Goal: Task Accomplishment & Management: Complete application form

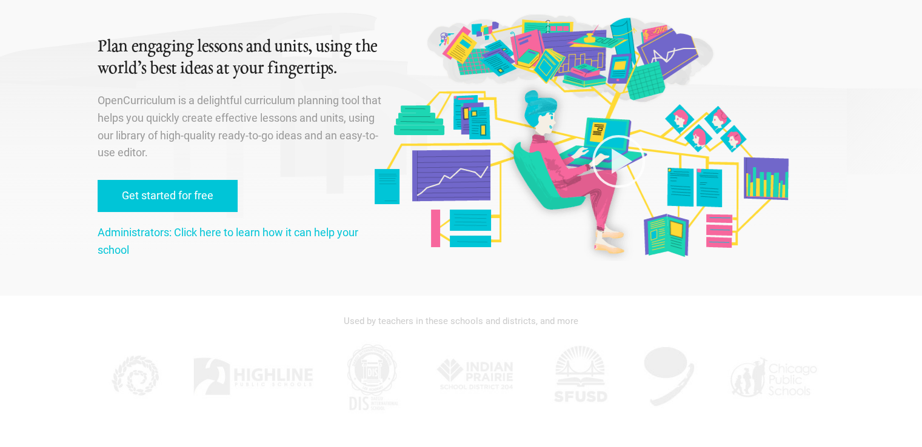
scroll to position [121, 0]
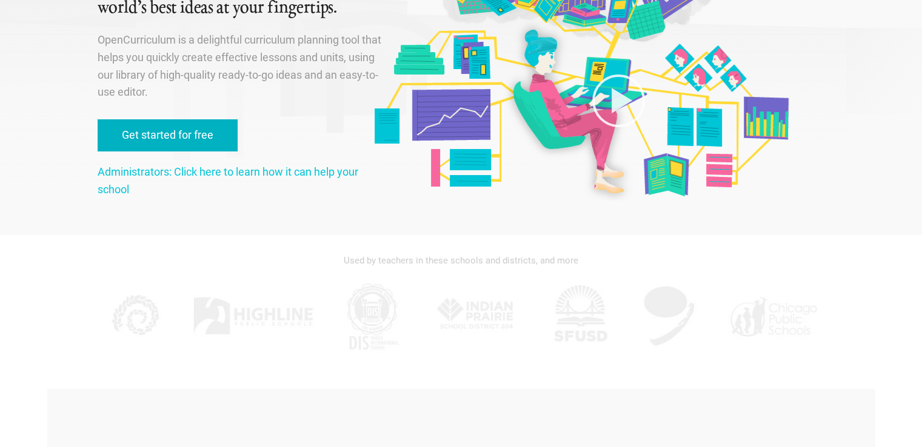
click at [184, 132] on link "Get started for free" at bounding box center [168, 135] width 140 height 32
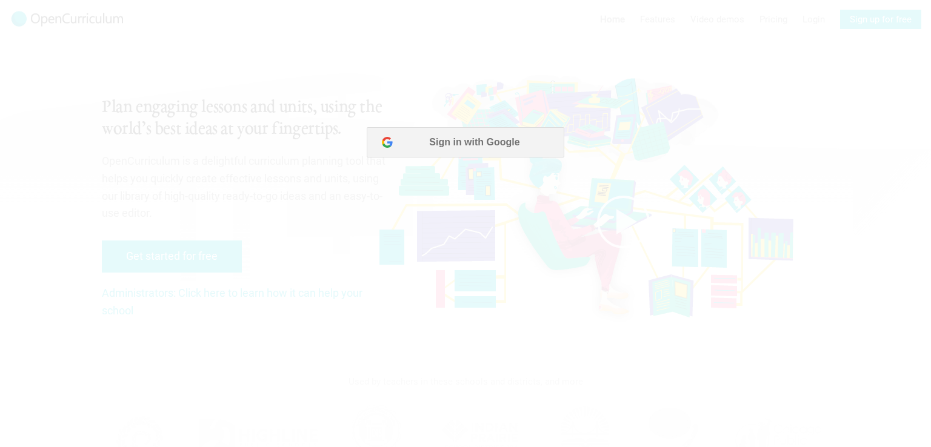
scroll to position [0, 0]
click at [499, 137] on button "Sign in with Google" at bounding box center [465, 142] width 197 height 30
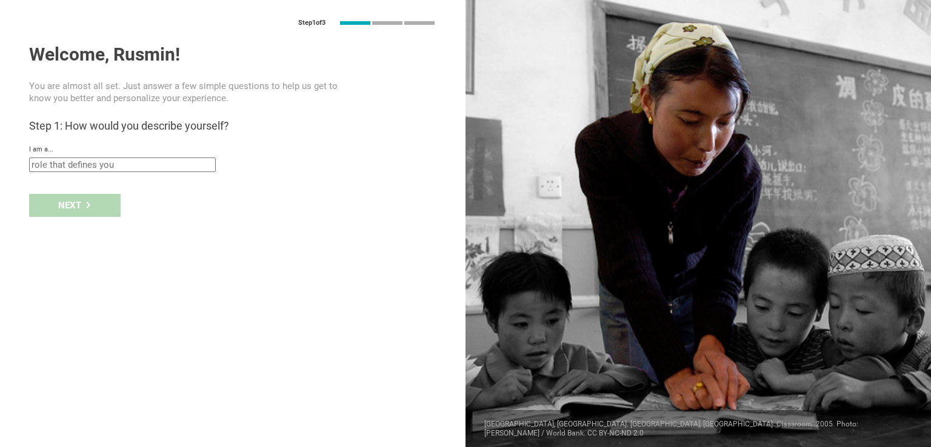
click at [471, 147] on div at bounding box center [697, 223] width 465 height 447
click at [147, 168] on input "text" at bounding box center [122, 165] width 187 height 15
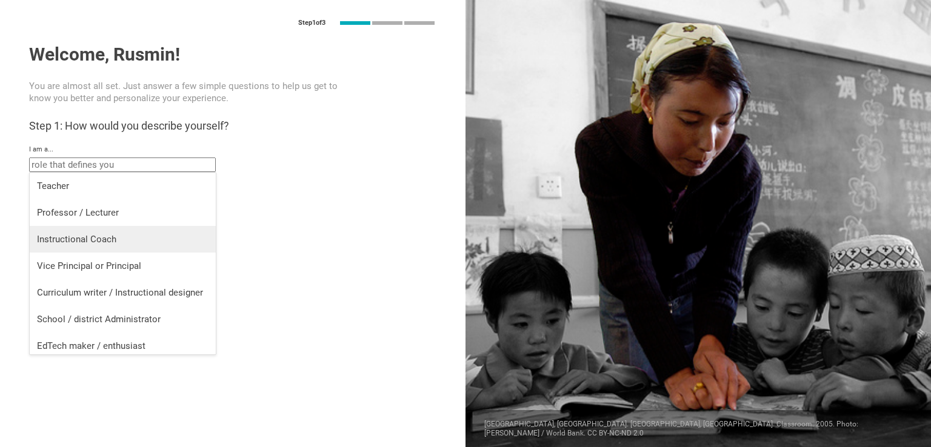
click at [151, 236] on div "Instructional Coach" at bounding box center [122, 239] width 171 height 12
type input "Instructional Coach"
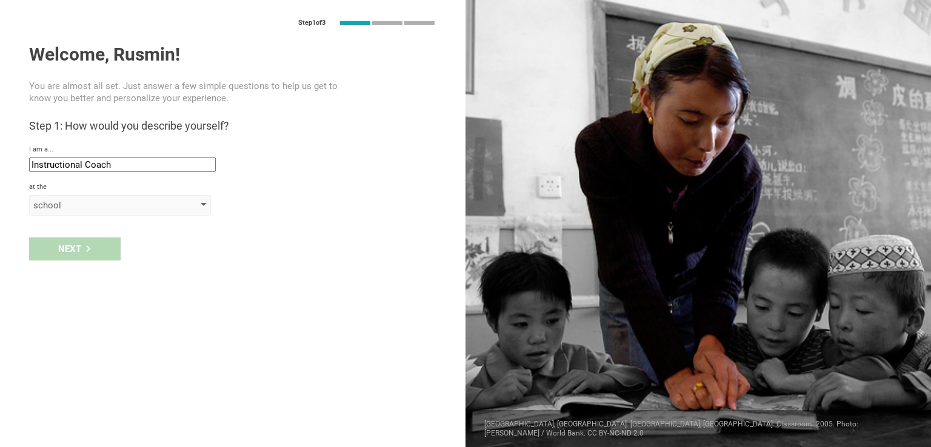
click at [156, 209] on div "school" at bounding box center [102, 205] width 139 height 12
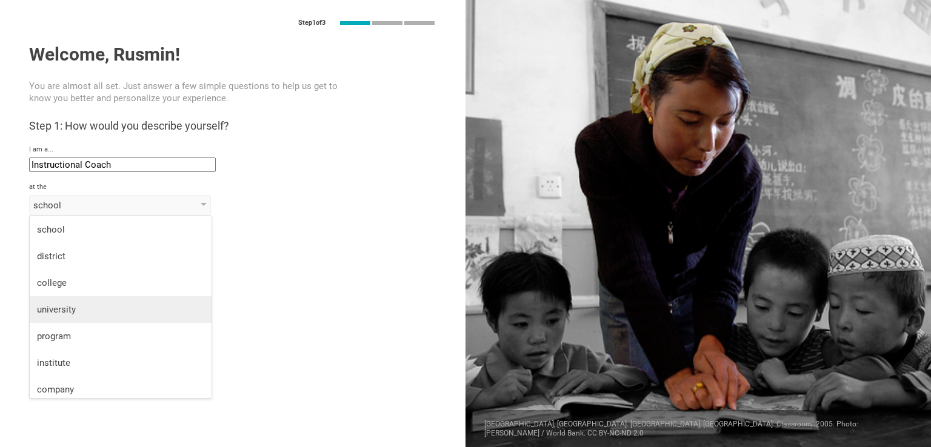
scroll to position [32, 0]
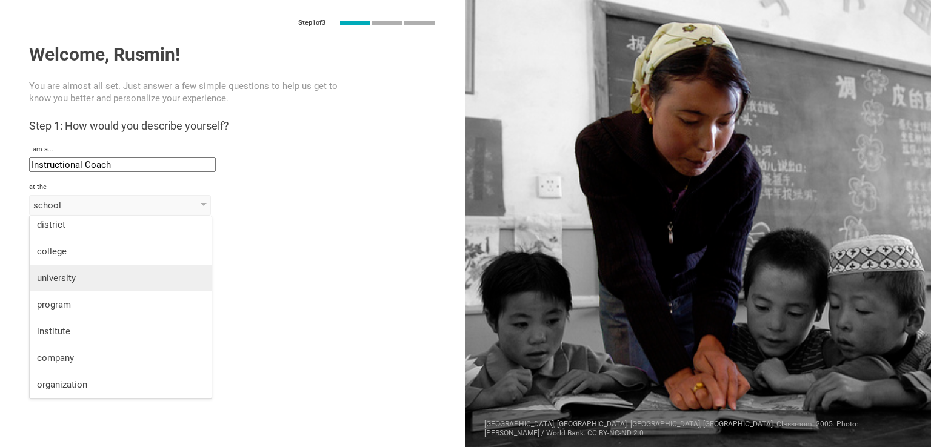
click at [135, 284] on li "university" at bounding box center [121, 278] width 182 height 27
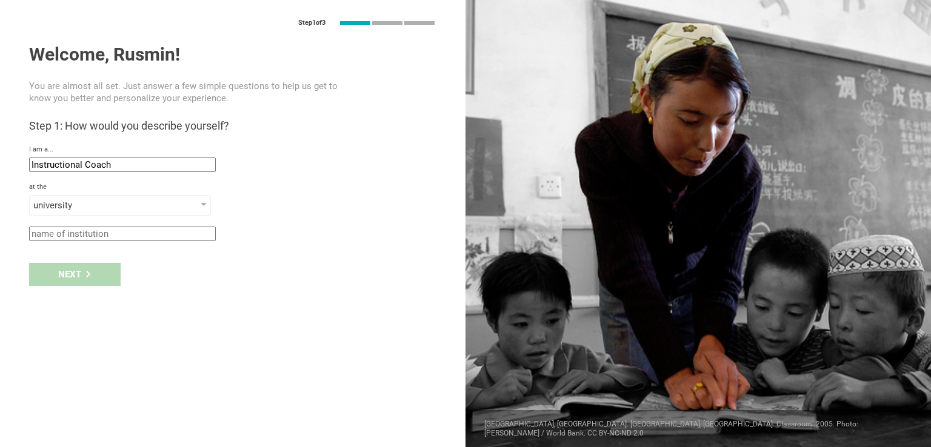
click at [138, 236] on input "text" at bounding box center [122, 234] width 187 height 15
type input "none"
click at [101, 270] on div "Next" at bounding box center [74, 274] width 91 height 23
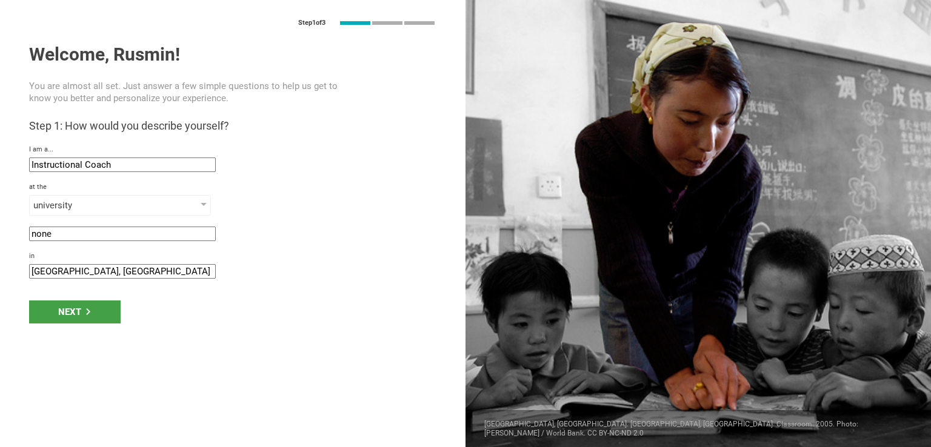
click at [98, 272] on input "[GEOGRAPHIC_DATA], [GEOGRAPHIC_DATA] (Kingdom of the)" at bounding box center [122, 271] width 187 height 15
drag, startPoint x: 202, startPoint y: 273, endPoint x: 0, endPoint y: 263, distance: 202.6
click at [0, 263] on div "Step 1 of 3 Welcome, Rusmin! You are almost all set. Just answer a few simple q…" at bounding box center [232, 223] width 465 height 447
type input "[GEOGRAPHIC_DATA]"
click at [55, 314] on div "Next" at bounding box center [74, 312] width 91 height 23
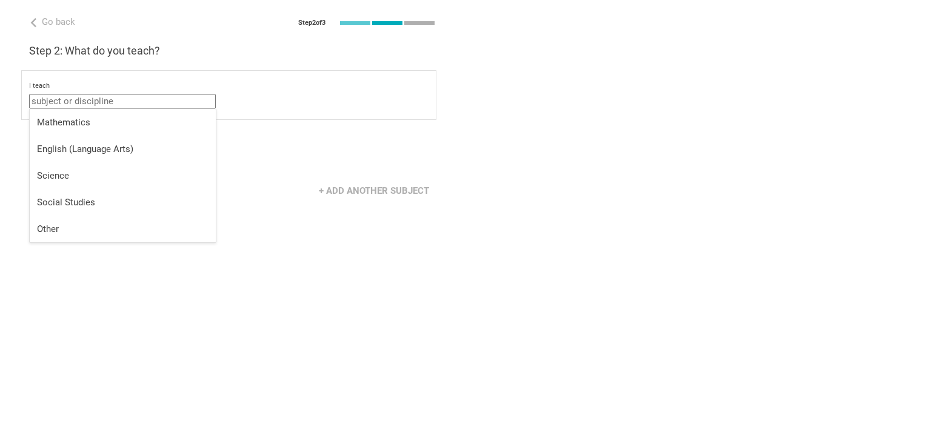
click at [95, 99] on input "text" at bounding box center [122, 101] width 187 height 15
click at [118, 226] on div "Other" at bounding box center [122, 229] width 171 height 12
type input "Other"
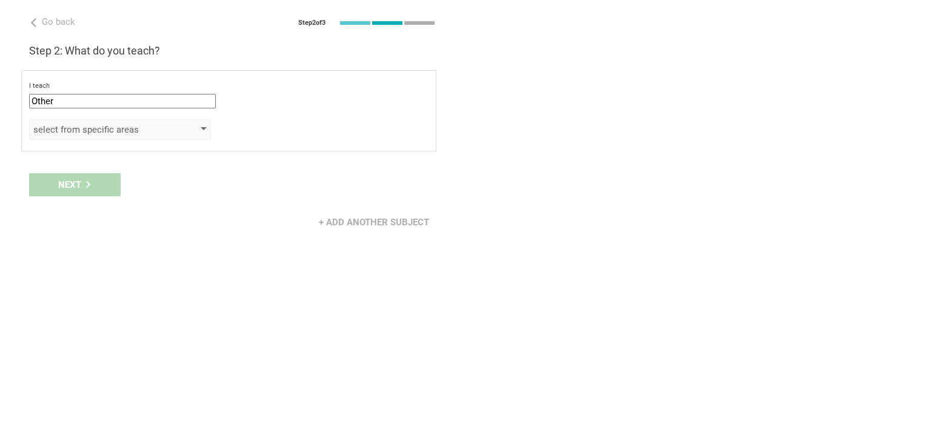
click at [133, 131] on div "select from specific areas" at bounding box center [102, 130] width 139 height 12
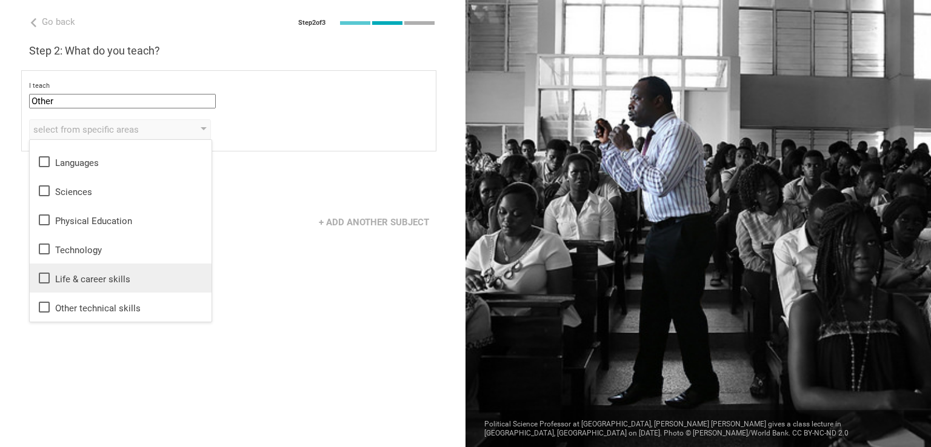
scroll to position [0, 0]
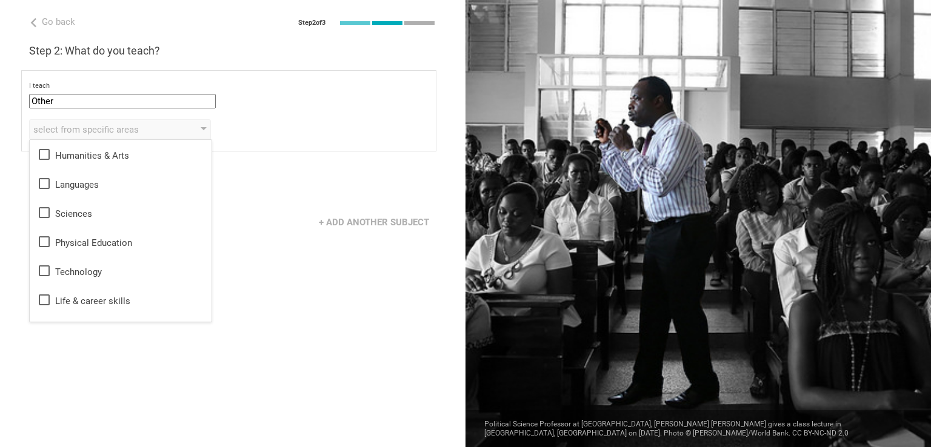
drag, startPoint x: 316, startPoint y: 268, endPoint x: 349, endPoint y: 236, distance: 46.3
click at [316, 268] on div "Go back Step 2 of 3 Welcome, Rusmin! You are almost all set. Just answer a few …" at bounding box center [232, 223] width 465 height 447
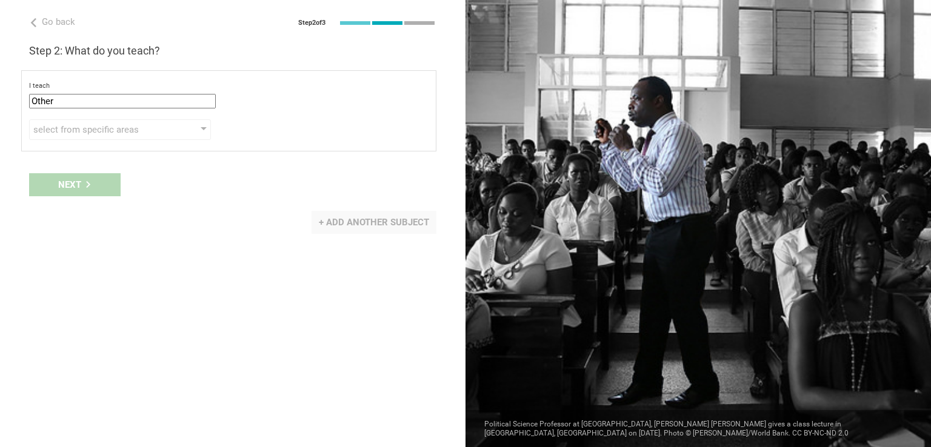
click at [359, 222] on div "+ Add another subject" at bounding box center [373, 222] width 125 height 23
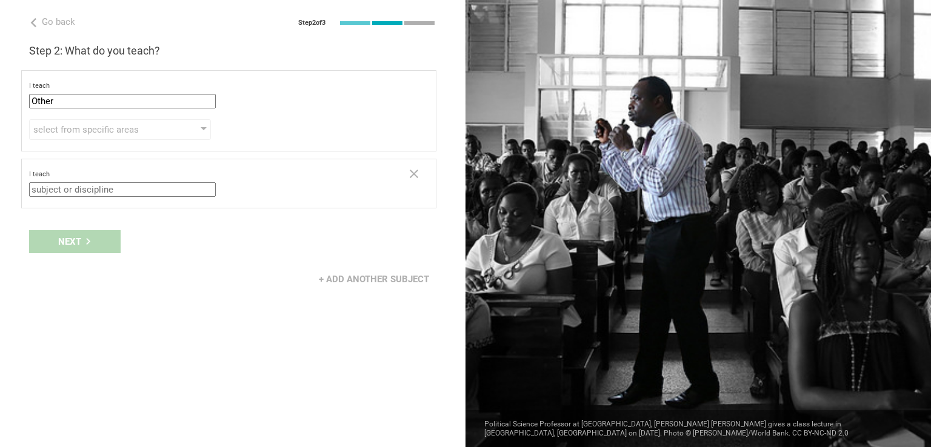
click at [152, 189] on input "text" at bounding box center [122, 189] width 187 height 15
click at [420, 173] on icon at bounding box center [414, 174] width 15 height 15
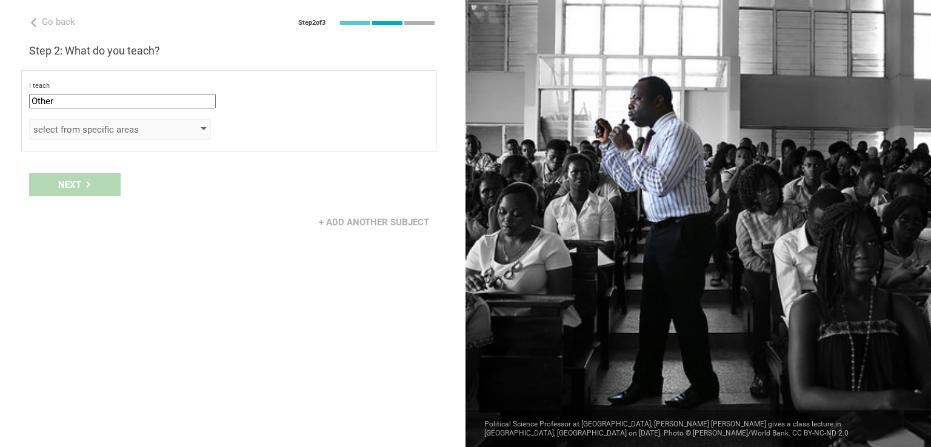
click at [202, 125] on div "select from specific areas" at bounding box center [120, 129] width 182 height 21
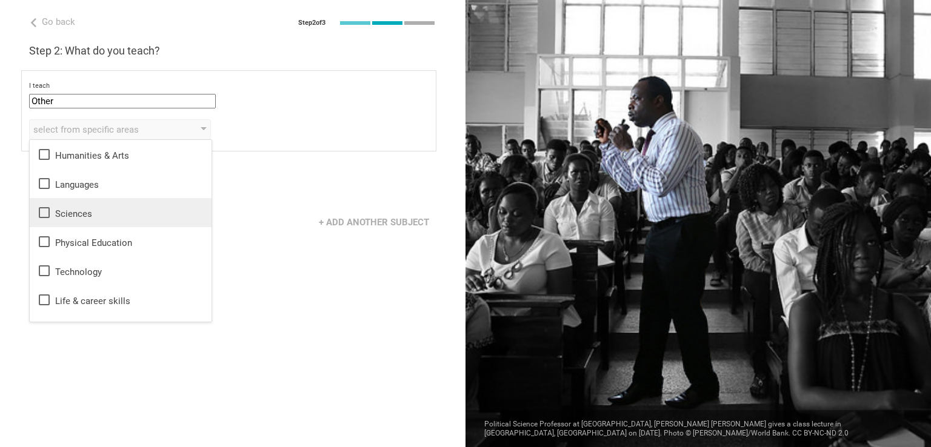
click at [143, 219] on div "Sciences" at bounding box center [120, 212] width 167 height 15
click at [325, 140] on div "I teach Other Mathematics English (Language Arts) Science Social Studies Other …" at bounding box center [228, 110] width 415 height 81
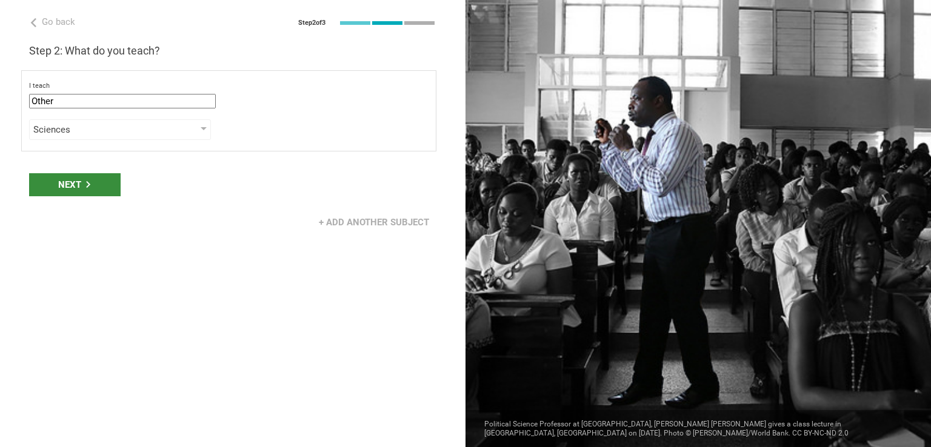
click at [110, 184] on div "Next" at bounding box center [74, 184] width 91 height 23
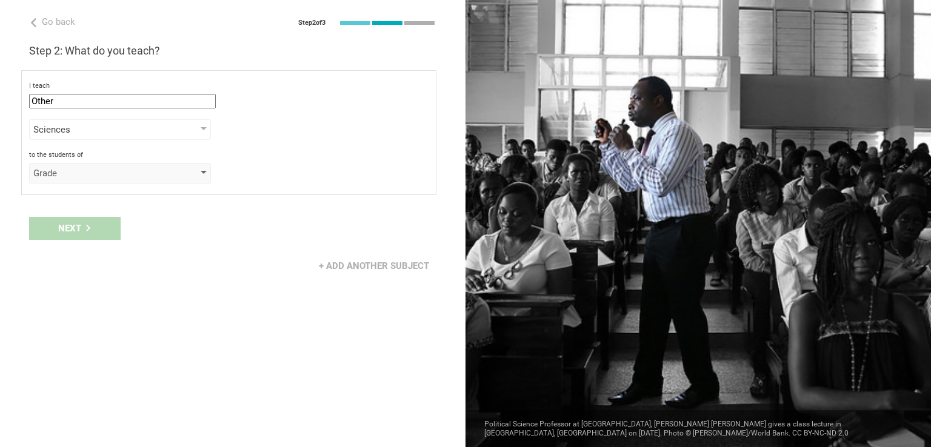
click at [128, 173] on div "Grade" at bounding box center [102, 173] width 139 height 12
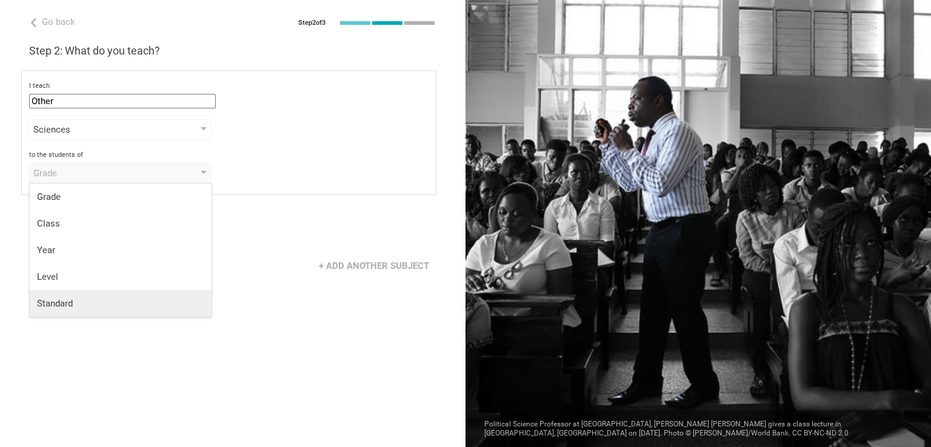
click at [121, 302] on div "Standard" at bounding box center [120, 303] width 167 height 12
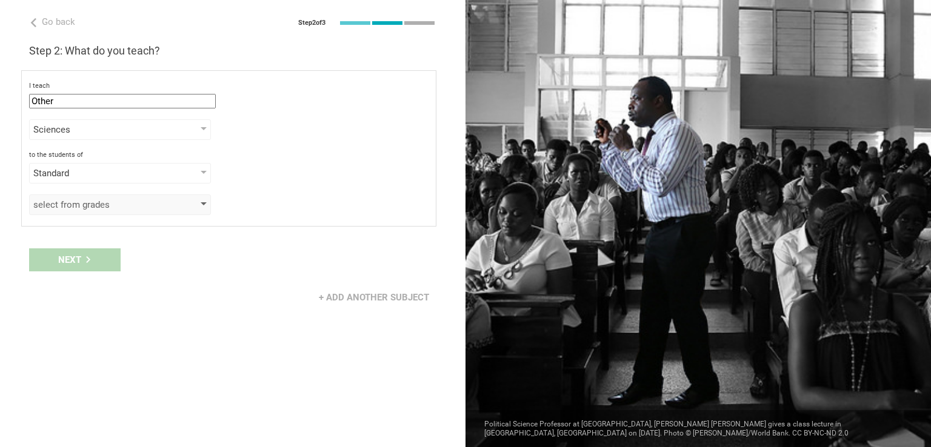
click at [97, 204] on div "select from grades" at bounding box center [102, 205] width 139 height 12
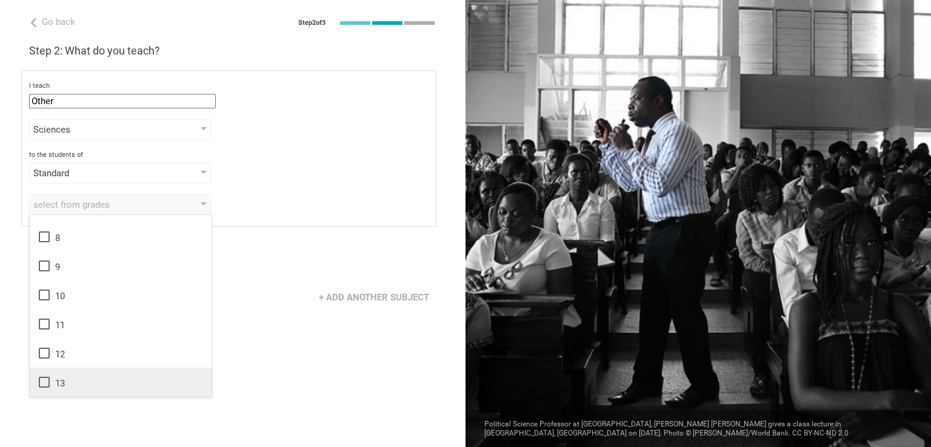
click at [80, 378] on div "13" at bounding box center [120, 382] width 167 height 15
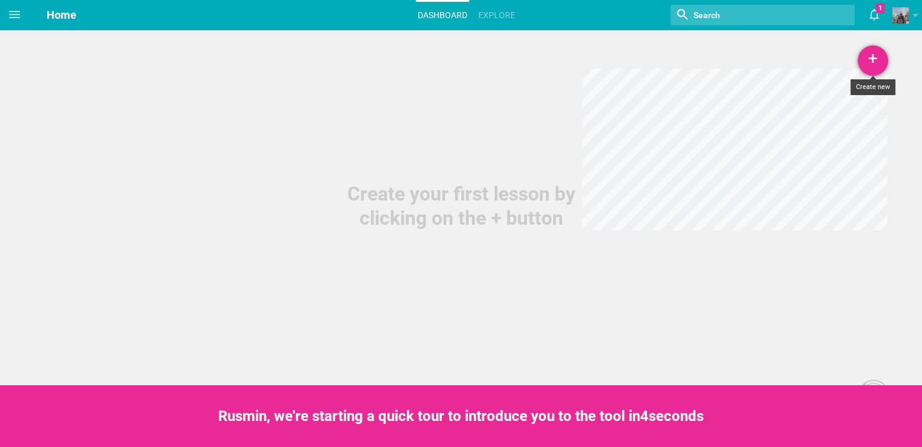
click at [881, 59] on div "+" at bounding box center [872, 60] width 30 height 30
click at [853, 145] on link "Course" at bounding box center [841, 147] width 91 height 27
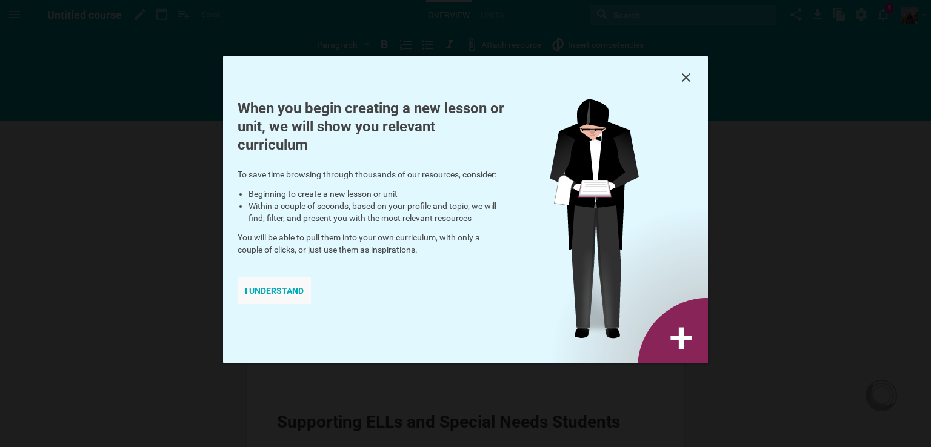
click at [286, 295] on div "I understand" at bounding box center [273, 290] width 73 height 27
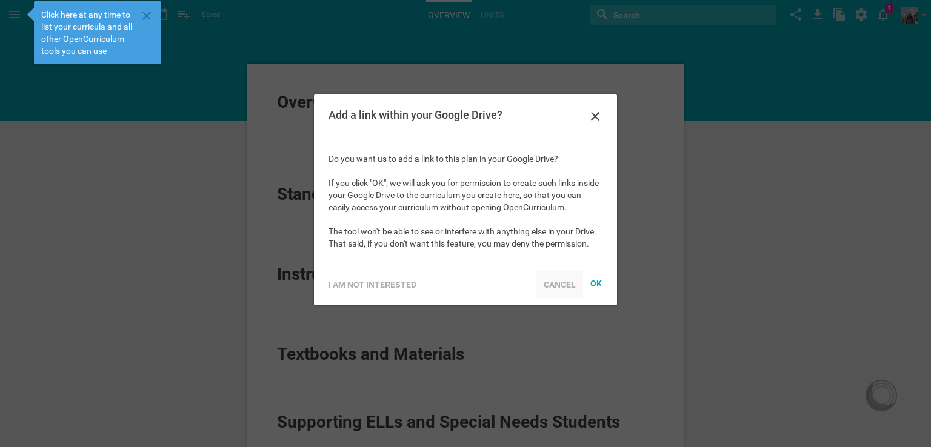
click at [546, 279] on div "Cancel" at bounding box center [559, 284] width 47 height 27
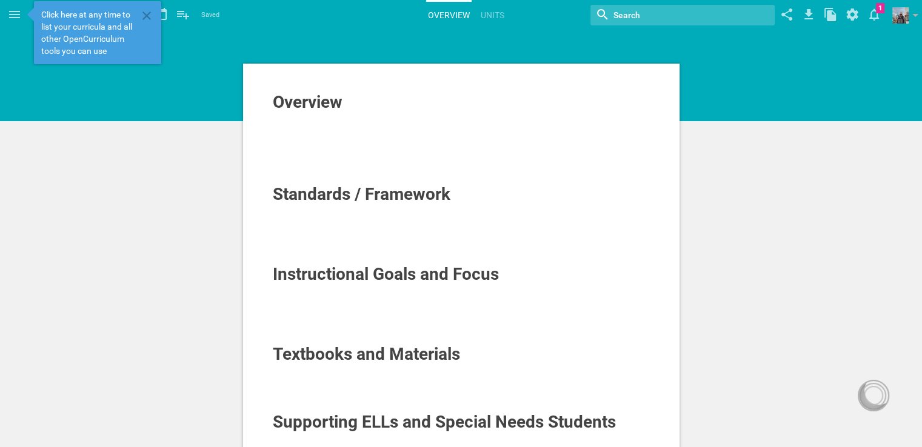
click at [325, 108] on span "Overview" at bounding box center [308, 102] width 70 height 20
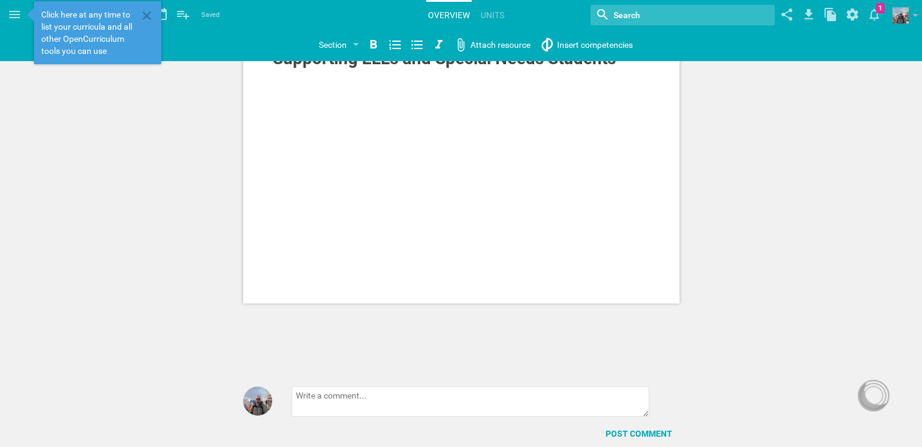
scroll to position [400, 0]
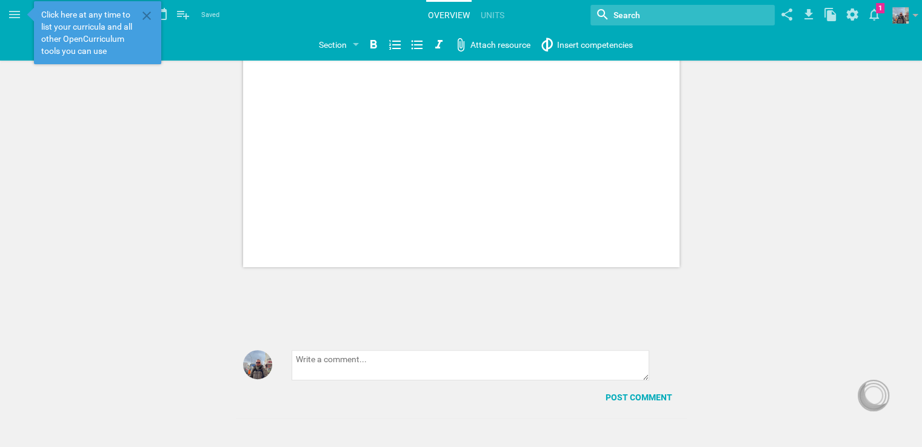
click at [425, 362] on textarea at bounding box center [469, 365] width 357 height 30
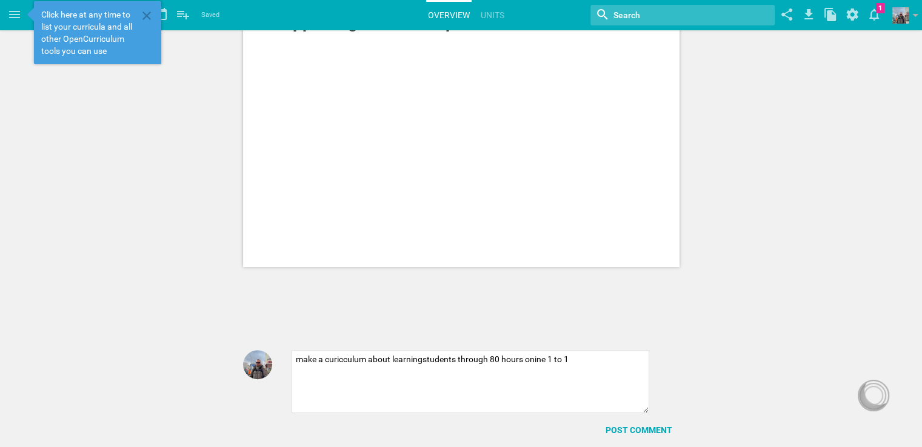
click at [532, 360] on textarea "make a curicculum about learningstudents through 80 hours onine 1 to 1" at bounding box center [469, 381] width 357 height 63
click at [577, 359] on textarea "make a curicculum about learningstudents through 80 hours online 1 to 1" at bounding box center [469, 381] width 357 height 63
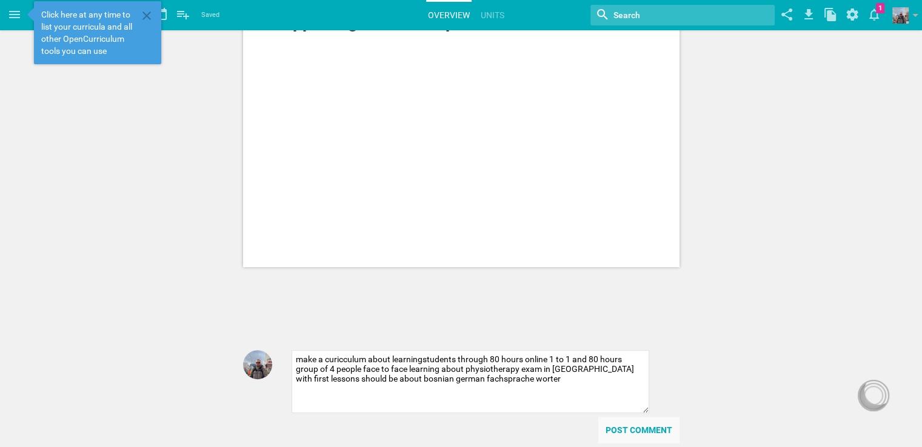
type textarea "make a curicculum about learningstudents through 80 hours online 1 to 1 and 80 …"
click at [648, 427] on div "Post comment" at bounding box center [638, 430] width 81 height 27
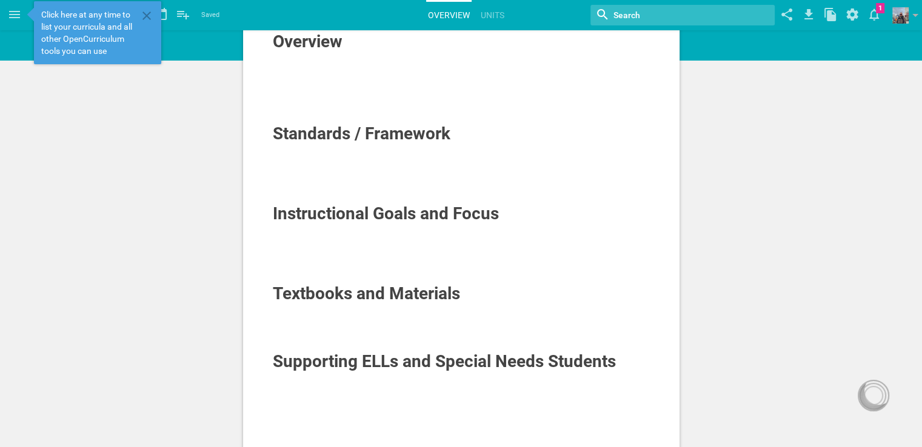
scroll to position [121, 0]
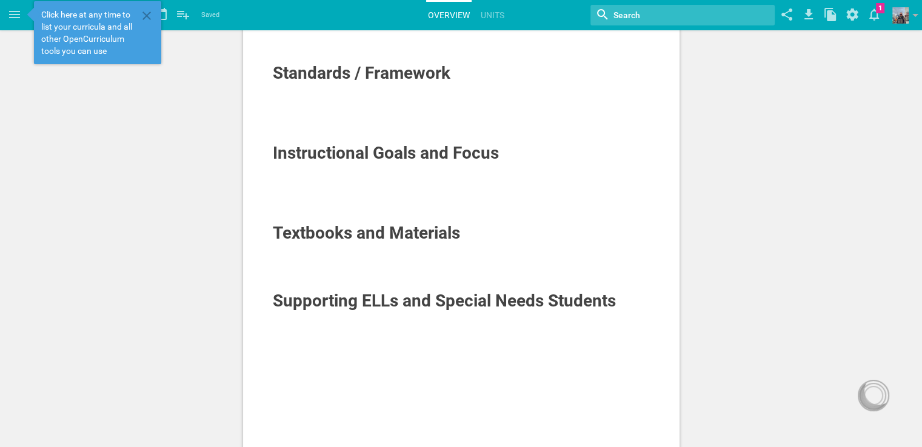
click at [432, 304] on span "Supporting ELLs and Special Needs Students" at bounding box center [444, 301] width 343 height 20
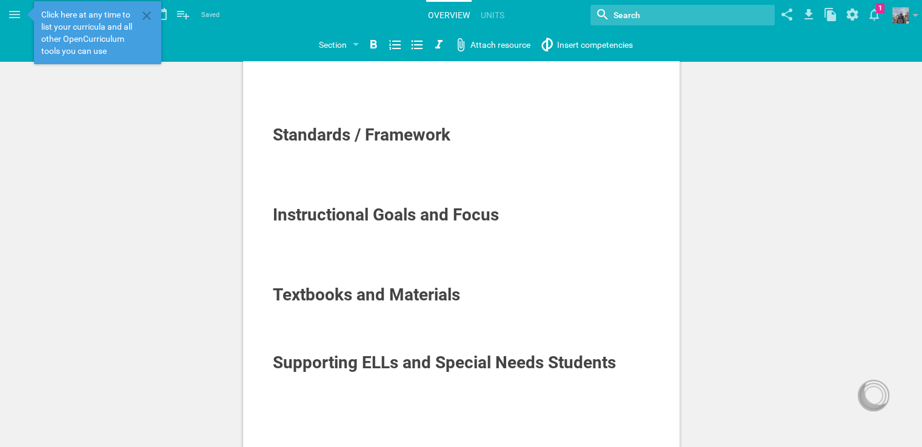
scroll to position [0, 0]
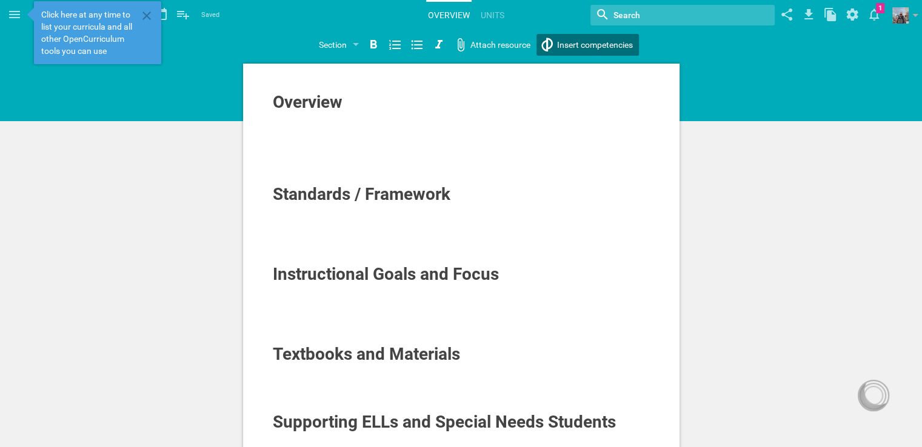
click at [579, 45] on div "Home Planner My Libraries My Curriculum My Files Untitled course Saved My favor…" at bounding box center [461, 223] width 922 height 447
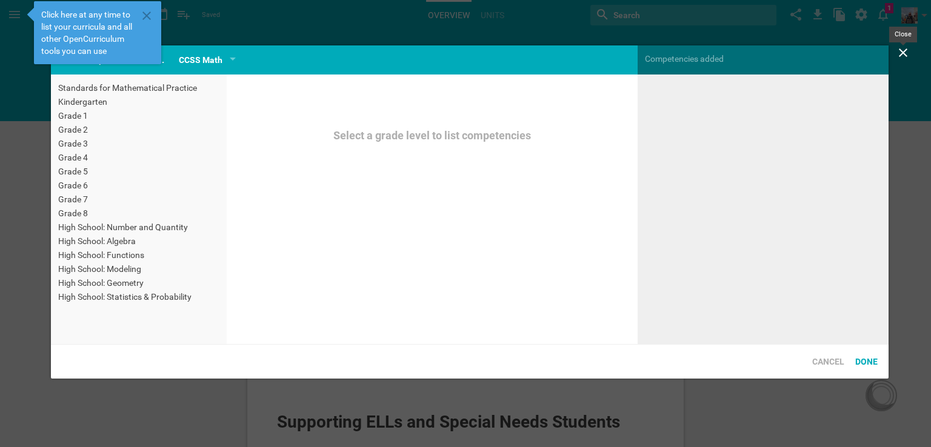
click at [906, 53] on icon at bounding box center [902, 52] width 15 height 15
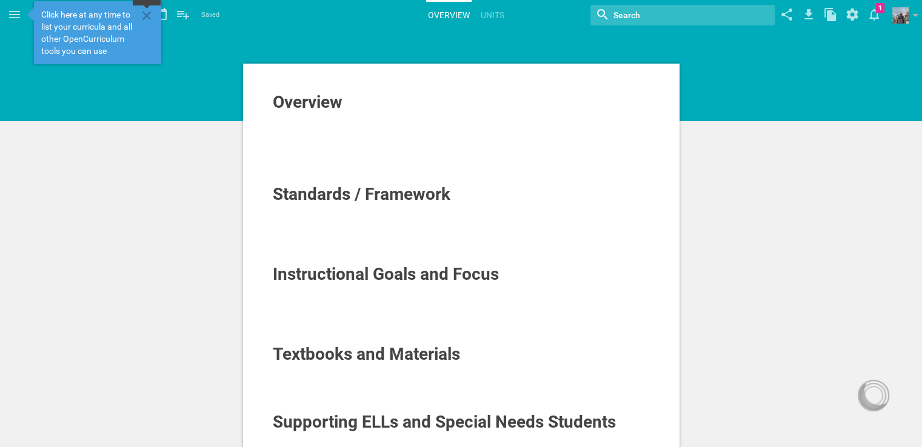
click at [149, 14] on icon at bounding box center [146, 15] width 15 height 15
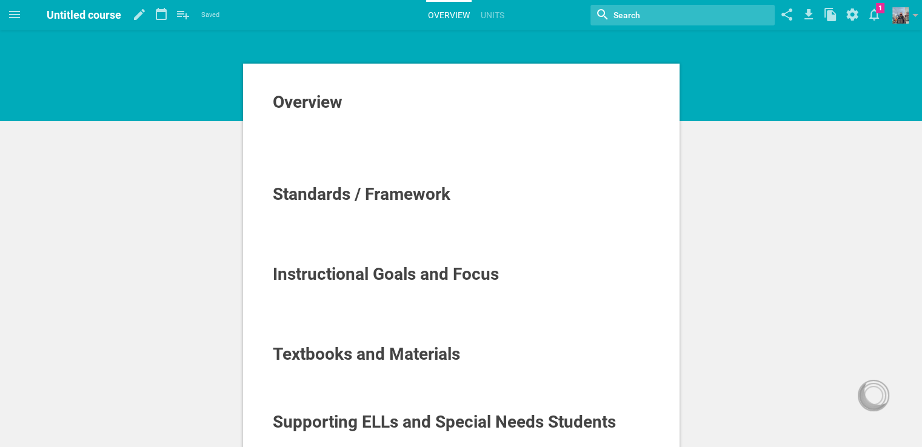
scroll to position [483, 0]
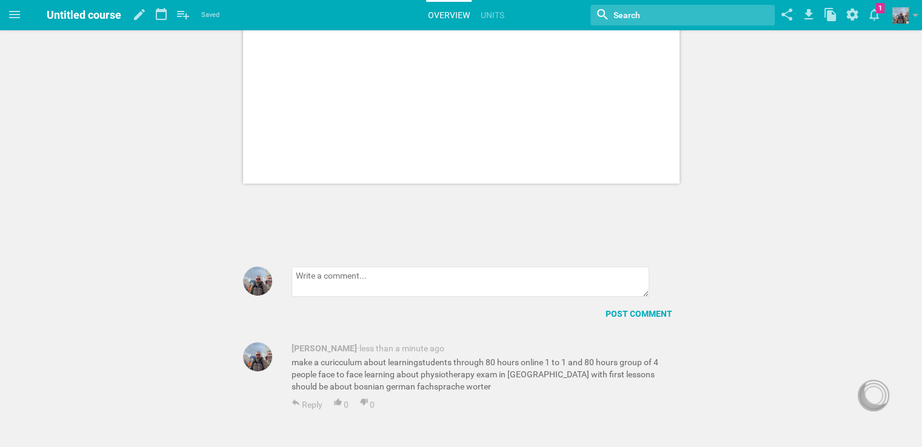
click at [525, 357] on div "make a curicculum about learningstudents through 80 hours online 1 to 1 and 80 …" at bounding box center [485, 374] width 388 height 36
click at [595, 374] on div "make a curicculum about learningstudents through 80 hours online 1 to 1 and 80 …" at bounding box center [485, 374] width 388 height 36
click at [606, 374] on div "make a curicculum about learningstudents through 80 hours online 1 to 1 and 80 …" at bounding box center [485, 374] width 388 height 36
click at [607, 374] on div "make a curicculum about learningstudents through 80 hours online 1 to 1 and 80 …" at bounding box center [485, 374] width 388 height 36
click at [656, 396] on div "Rusmin Dizdar · less than a minute ago make a curicculum about learningstudents…" at bounding box center [485, 376] width 388 height 68
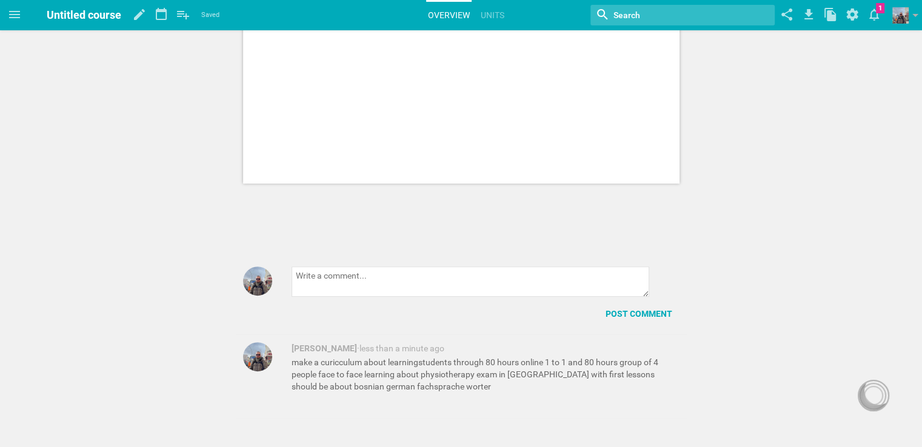
click at [431, 15] on link "Overview" at bounding box center [448, 15] width 45 height 27
click at [14, 8] on icon at bounding box center [14, 14] width 15 height 15
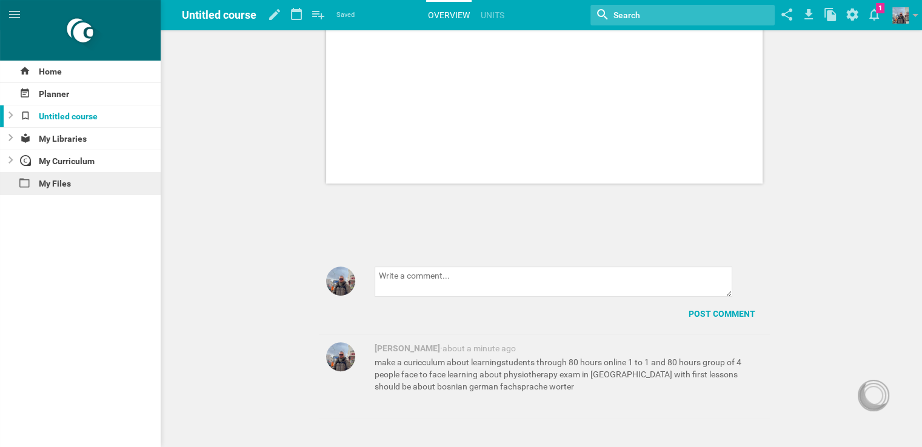
click at [101, 173] on div "My Files" at bounding box center [80, 184] width 161 height 22
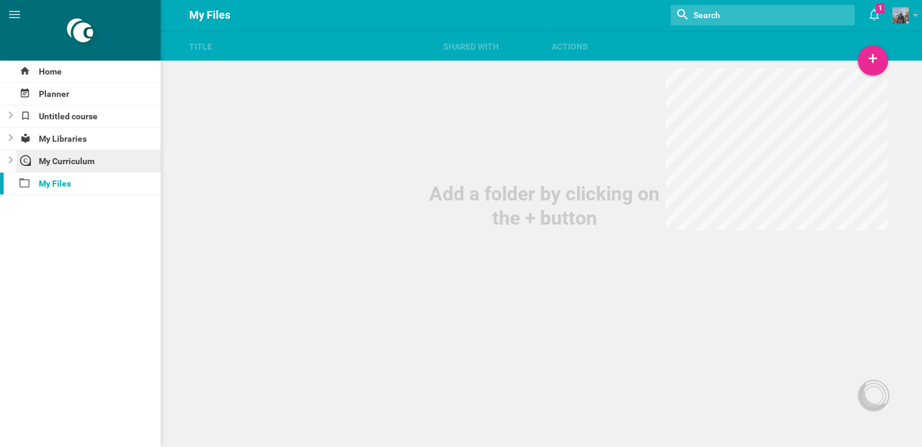
click at [98, 165] on div "My Curriculum" at bounding box center [88, 161] width 145 height 22
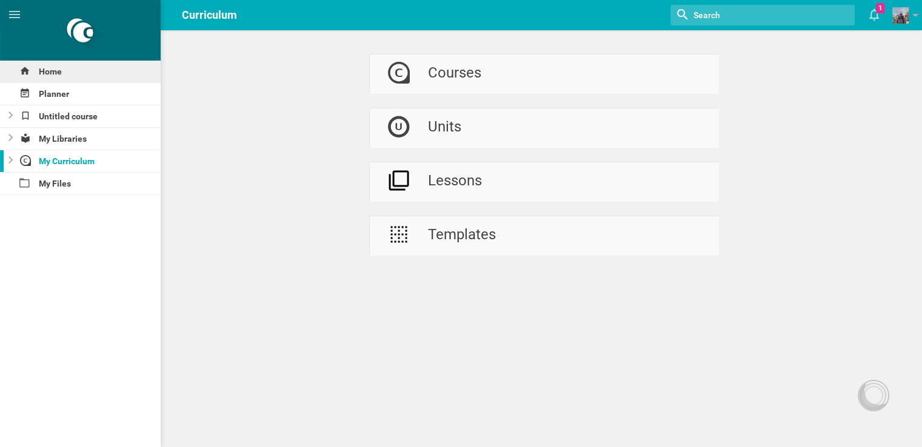
click at [73, 76] on div "Home" at bounding box center [80, 72] width 161 height 22
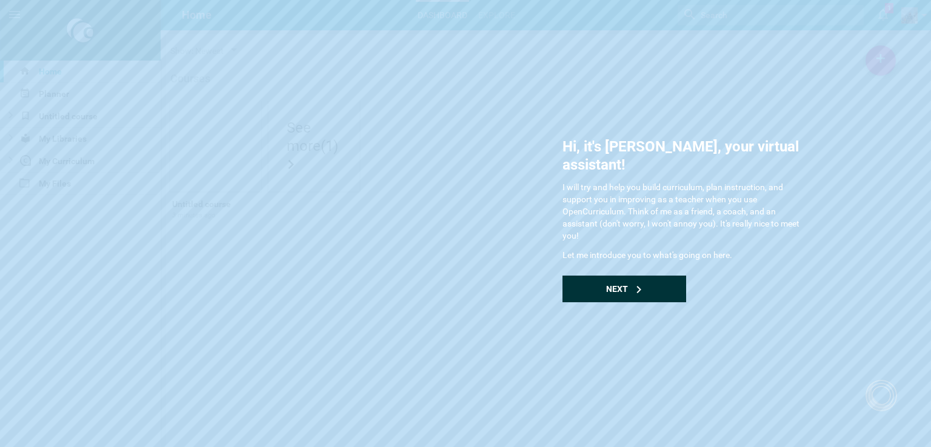
click at [649, 280] on div "Next" at bounding box center [624, 289] width 124 height 27
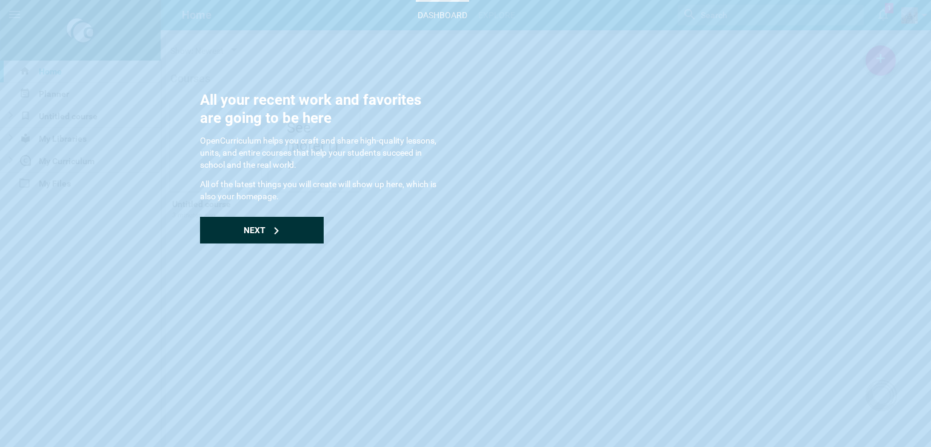
click at [287, 236] on div "Next" at bounding box center [262, 230] width 124 height 27
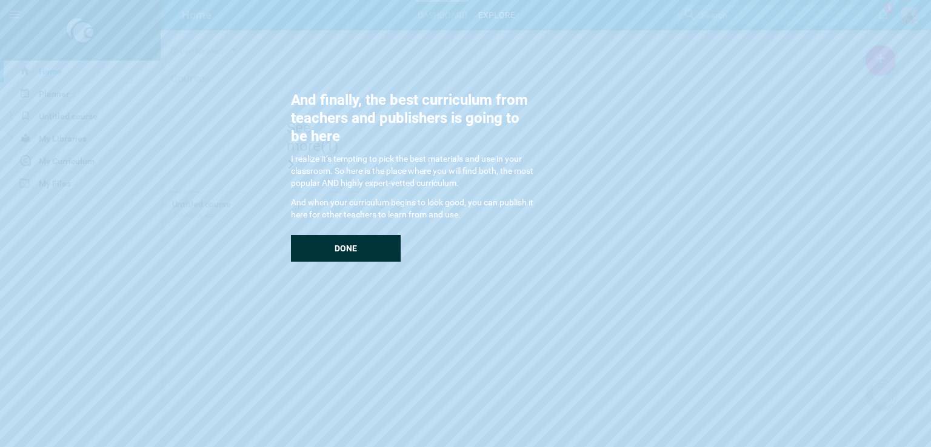
click at [376, 247] on div "Done" at bounding box center [346, 248] width 110 height 27
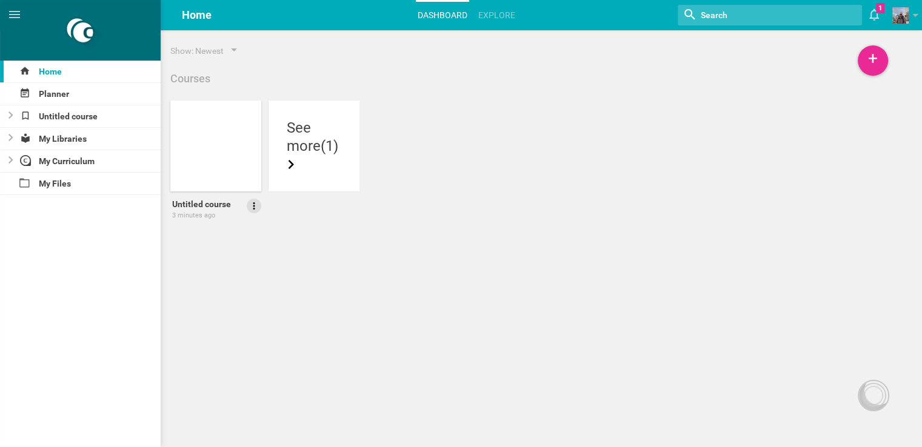
click at [253, 207] on icon at bounding box center [253, 206] width 11 height 11
click at [241, 267] on link "Delete" at bounding box center [220, 268] width 84 height 29
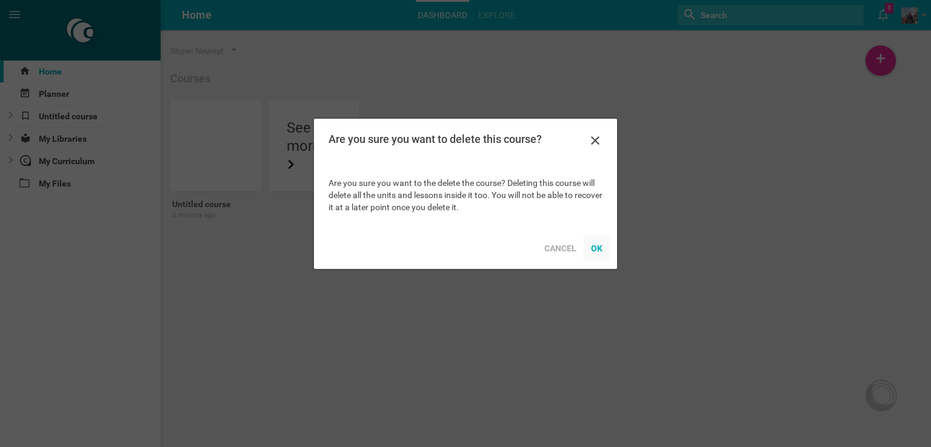
click at [596, 249] on div "OK" at bounding box center [596, 248] width 26 height 27
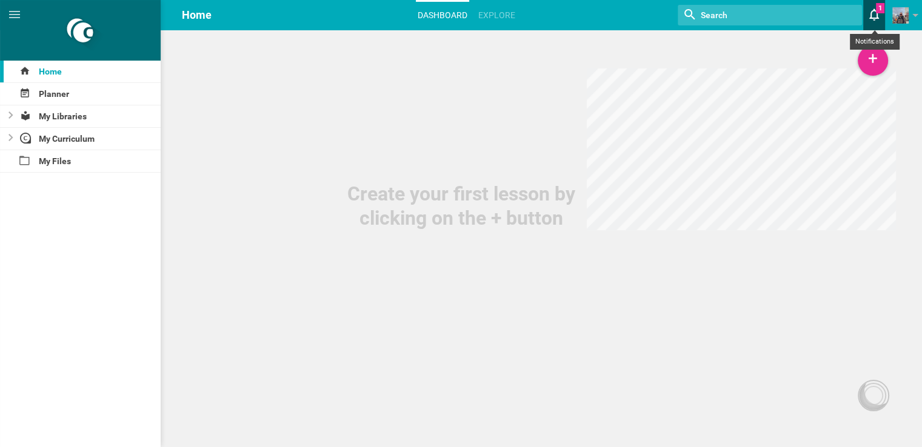
click at [872, 15] on icon at bounding box center [874, 14] width 22 height 29
click at [872, 16] on icon at bounding box center [874, 14] width 22 height 29
click at [490, 17] on link "Explore" at bounding box center [496, 15] width 41 height 27
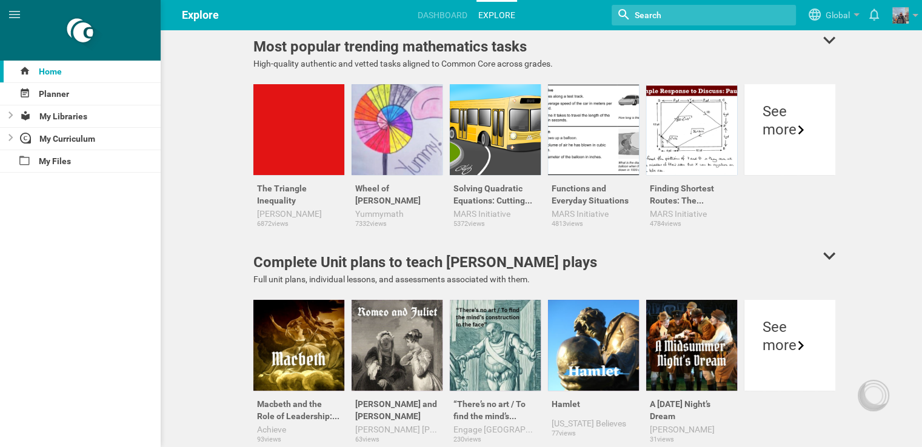
click at [664, 12] on input "textbox" at bounding box center [688, 15] width 110 height 16
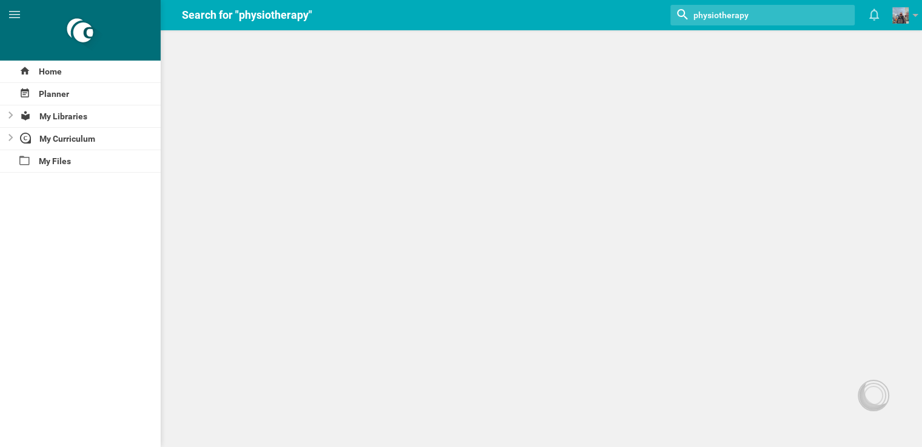
click at [714, 19] on input "textbox" at bounding box center [747, 15] width 110 height 16
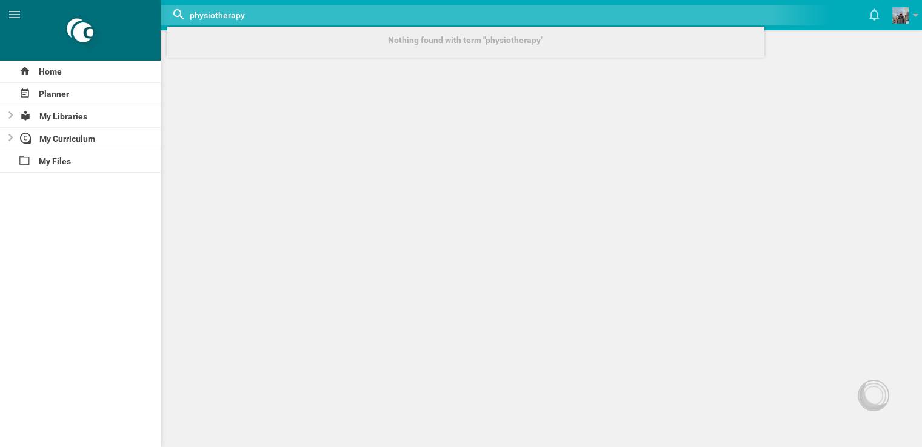
click at [257, 16] on input "textbox" at bounding box center [364, 15] width 353 height 16
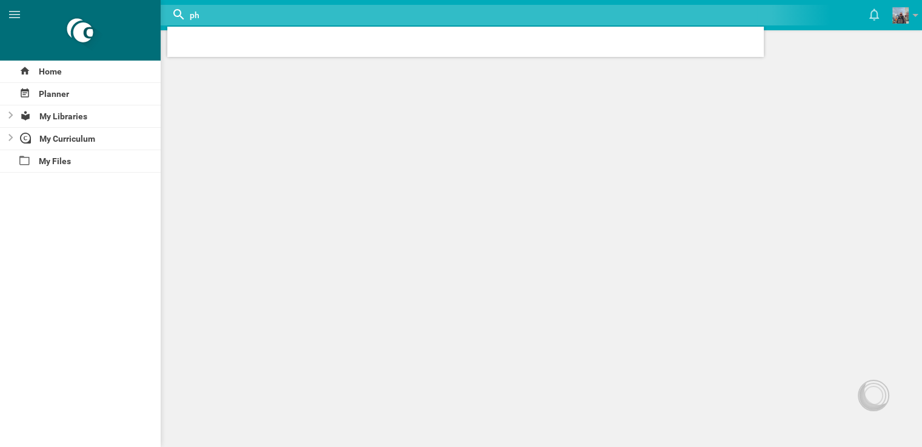
type input "p"
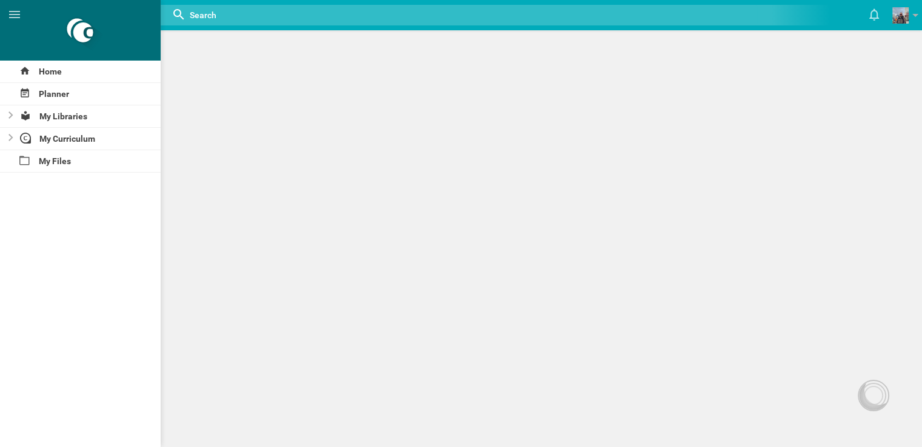
click at [553, 93] on div "Home Planner My Libraries My Curriculum My Files Search for "physiotherapy" Not…" at bounding box center [461, 223] width 922 height 447
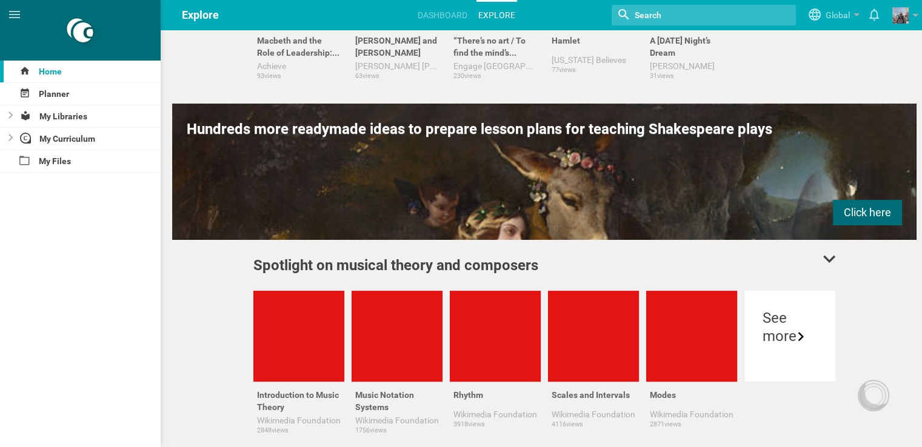
scroll to position [303, 0]
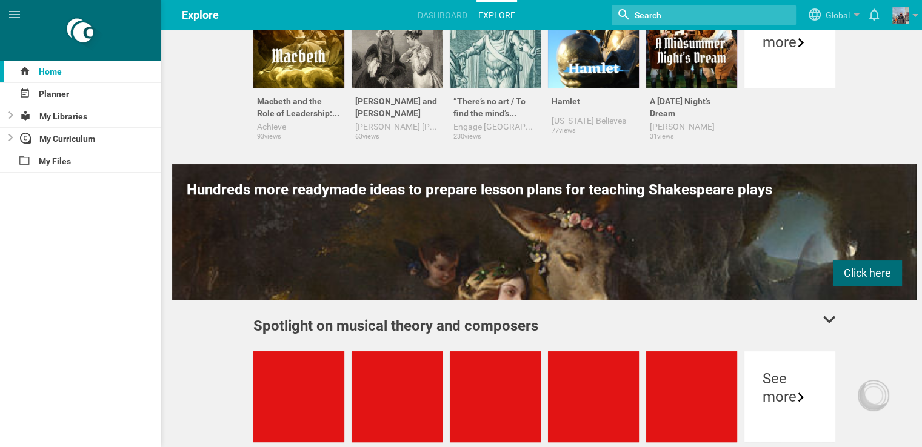
click at [669, 10] on input "textbox" at bounding box center [688, 15] width 110 height 16
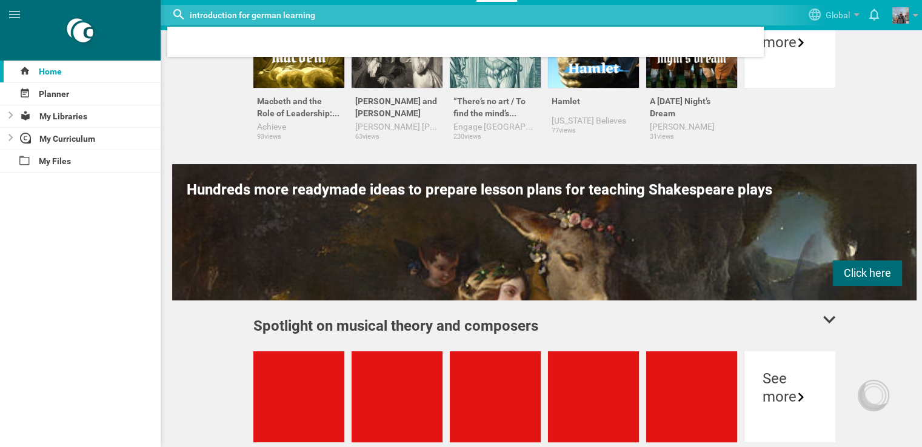
type input "introduction for german learning"
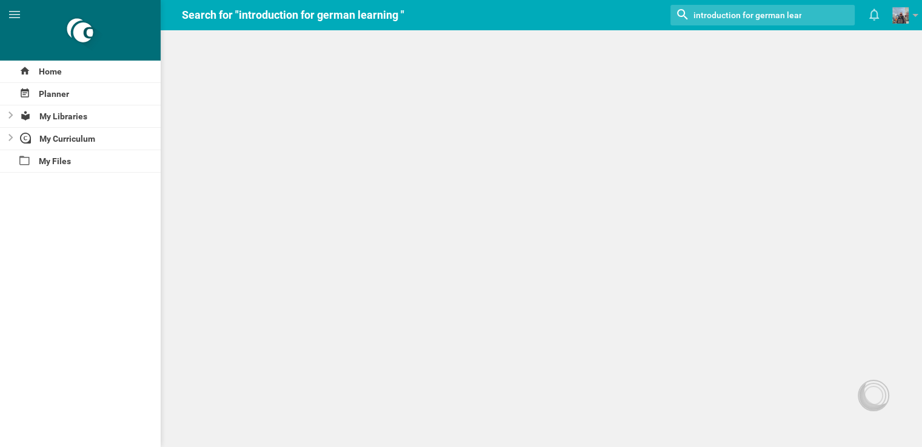
click at [799, 16] on input "textbox" at bounding box center [747, 15] width 110 height 16
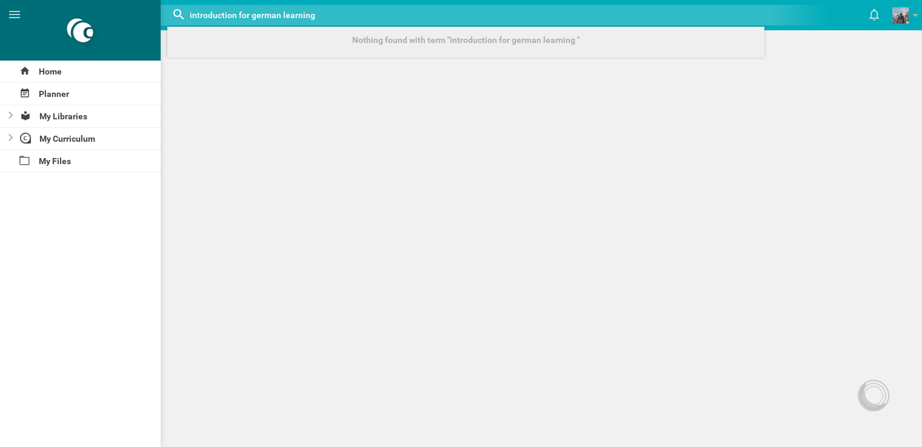
click at [550, 16] on div at bounding box center [462, 15] width 590 height 21
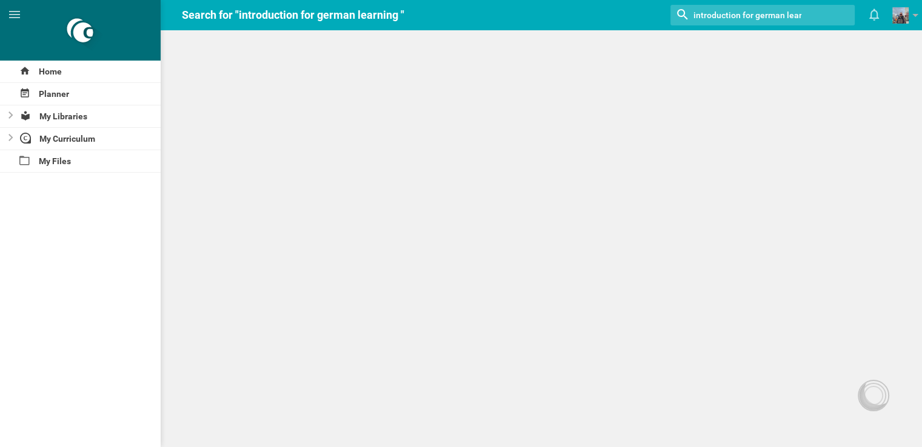
click at [742, 8] on input "textbox" at bounding box center [747, 15] width 110 height 16
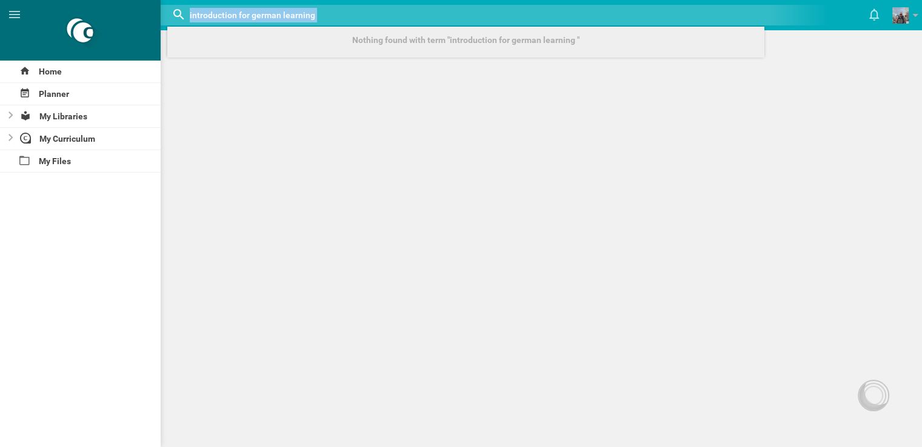
click at [742, 8] on div at bounding box center [462, 15] width 590 height 21
click at [542, 8] on input "textbox" at bounding box center [364, 15] width 353 height 16
